Goal: Check status: Check status

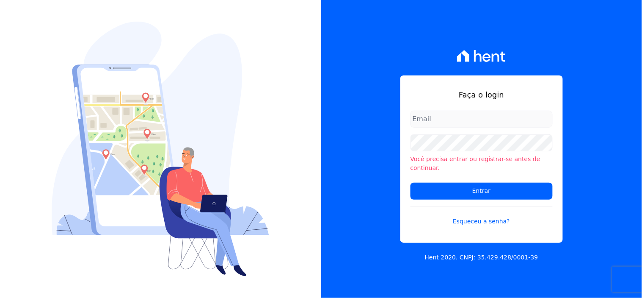
click at [458, 124] on input "email" at bounding box center [482, 118] width 142 height 17
type input "ivete@ribeirocervantes.com.br"
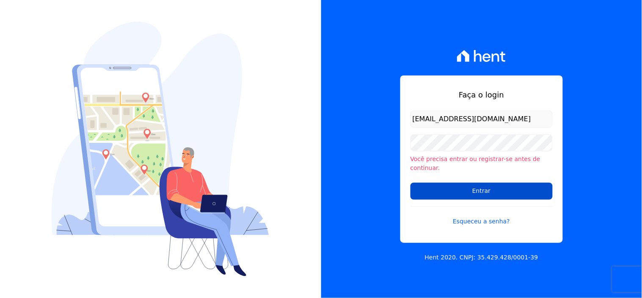
click at [513, 192] on input "Entrar" at bounding box center [482, 190] width 142 height 17
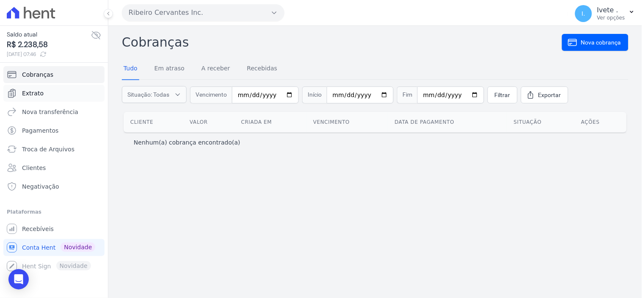
click at [30, 93] on span "Extrato" at bounding box center [33, 93] width 22 height 8
click at [34, 92] on span "Extrato" at bounding box center [33, 93] width 22 height 8
